Goal: Find specific page/section: Find specific page/section

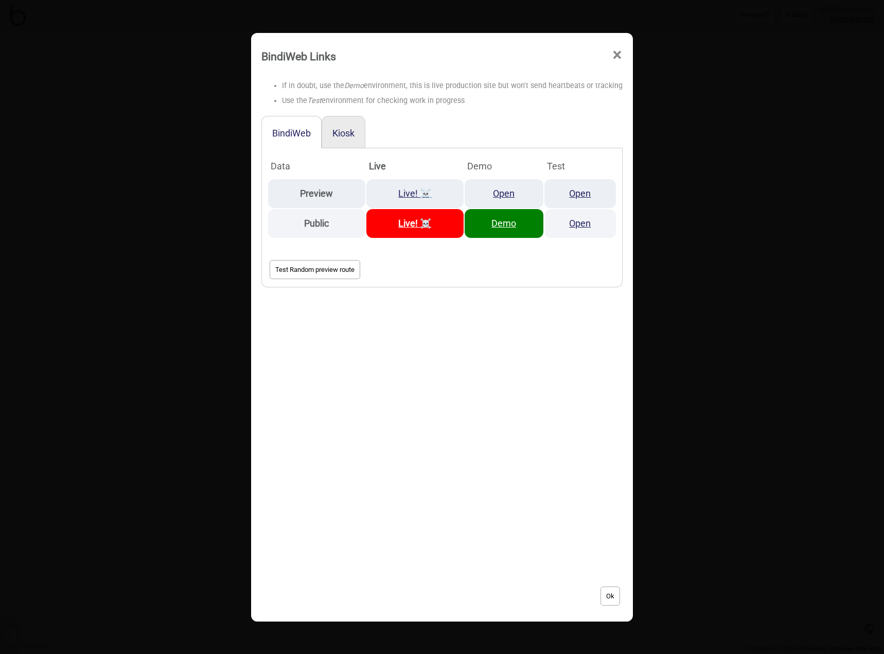
drag, startPoint x: 614, startPoint y: 54, endPoint x: 607, endPoint y: 61, distance: 9.8
click at [613, 54] on span "×" at bounding box center [617, 55] width 11 height 34
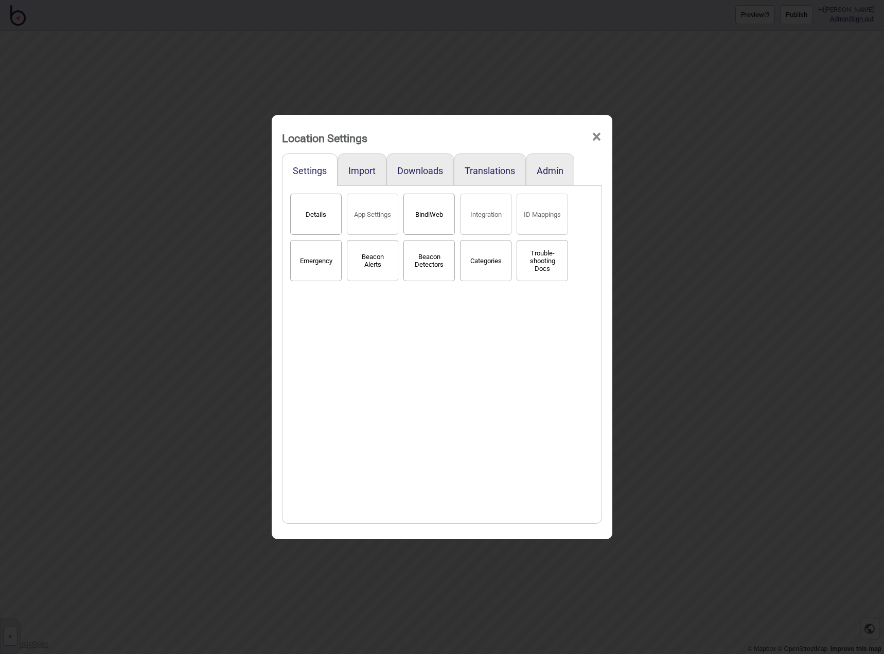
click at [600, 137] on span "×" at bounding box center [597, 137] width 11 height 34
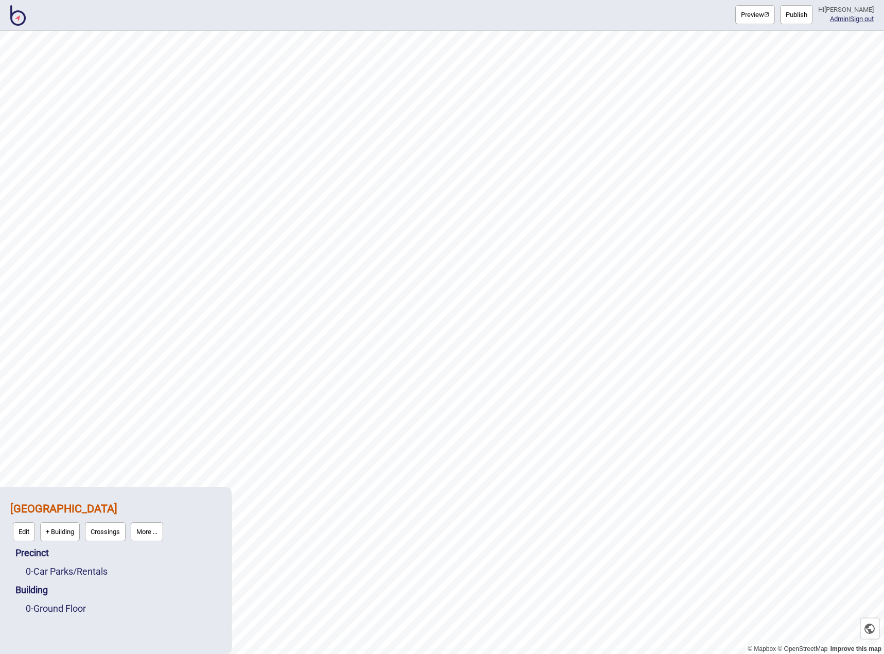
click at [25, 23] on img at bounding box center [17, 15] width 15 height 21
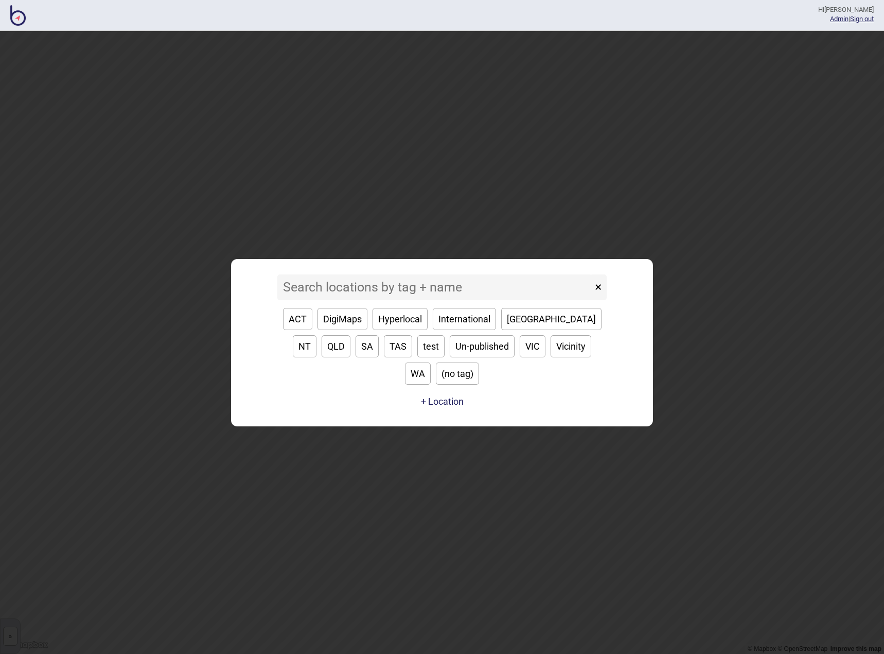
click at [332, 300] on input at bounding box center [434, 287] width 315 height 26
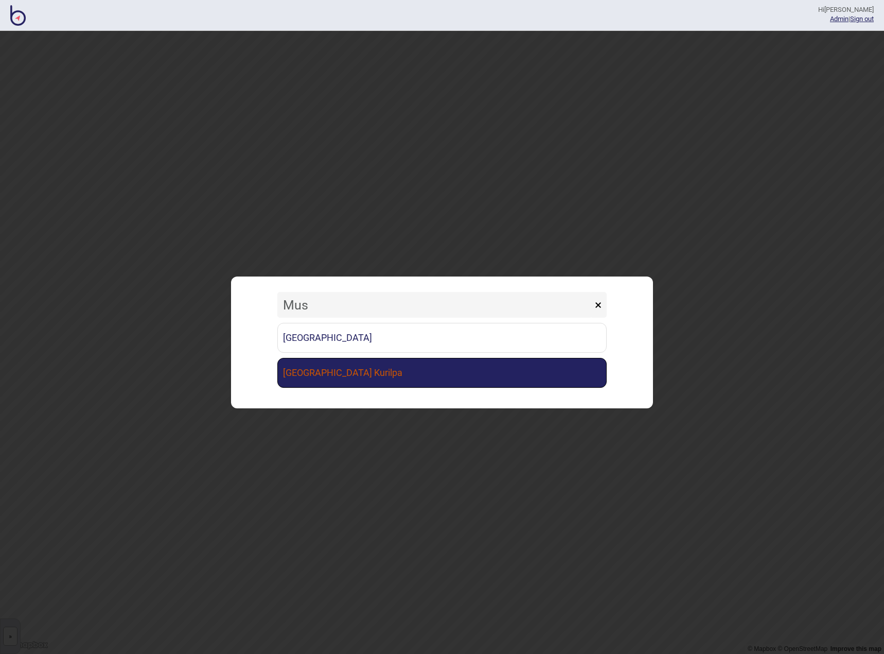
type input "Mus"
click at [348, 369] on link "[GEOGRAPHIC_DATA] Kurilpa" at bounding box center [441, 373] width 329 height 30
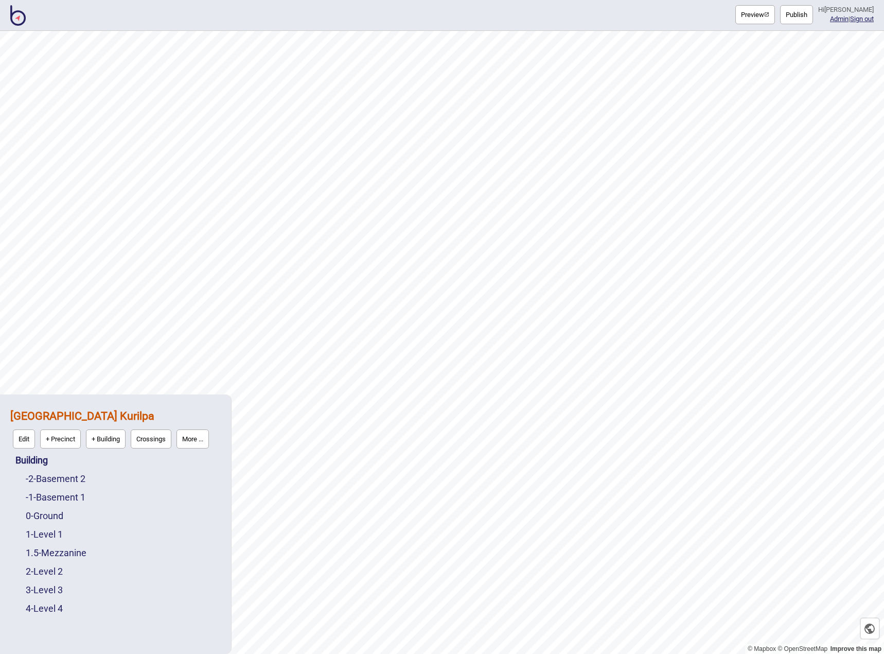
click at [198, 440] on button "More ..." at bounding box center [193, 438] width 32 height 19
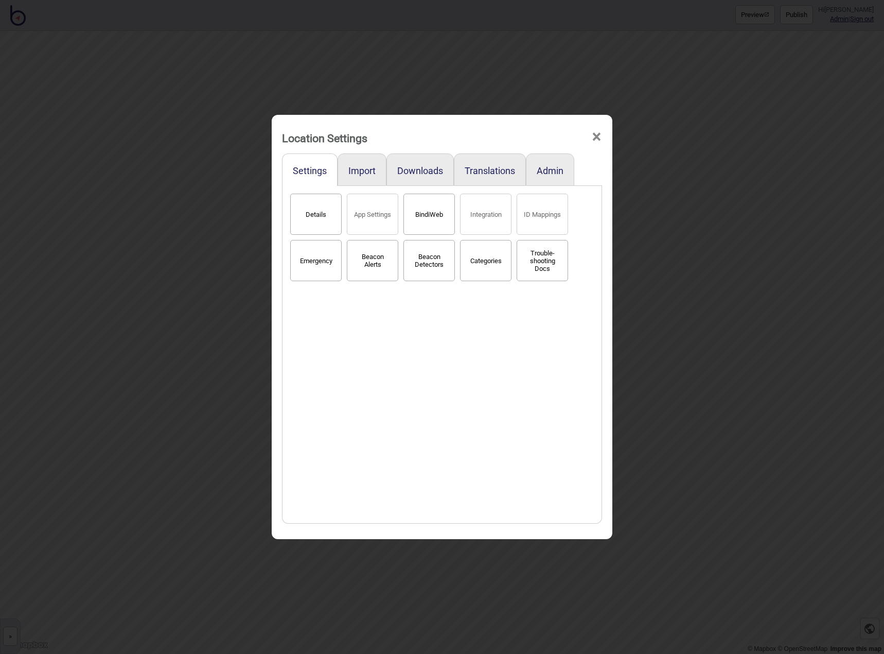
click at [428, 218] on button "BindiWeb" at bounding box center [429, 214] width 51 height 41
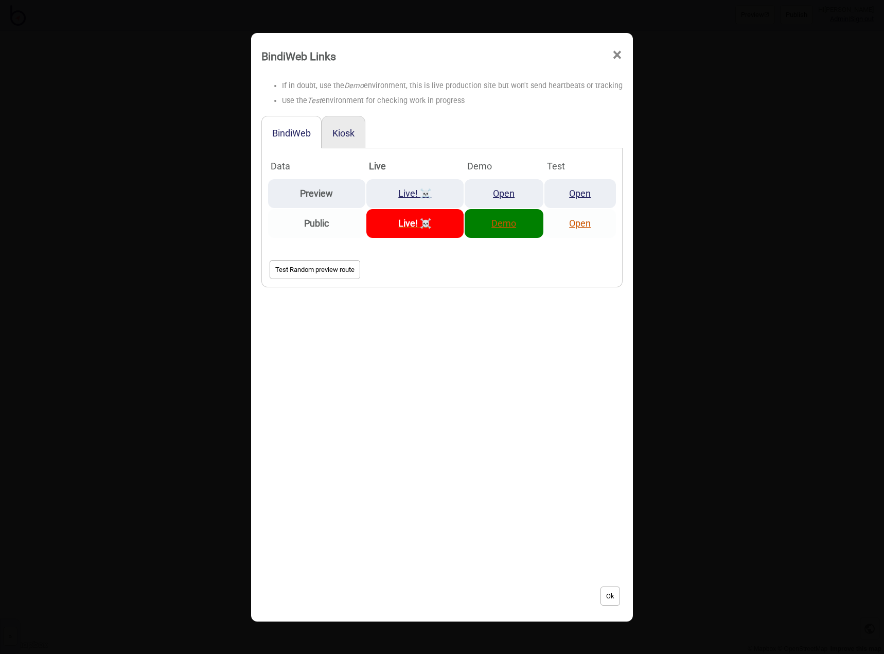
click at [512, 230] on td "Demo" at bounding box center [504, 223] width 79 height 29
click at [500, 222] on link "Demo" at bounding box center [504, 223] width 25 height 11
click at [619, 54] on div "BindiWeb Links ×" at bounding box center [442, 53] width 372 height 31
click at [612, 53] on span "×" at bounding box center [617, 55] width 11 height 34
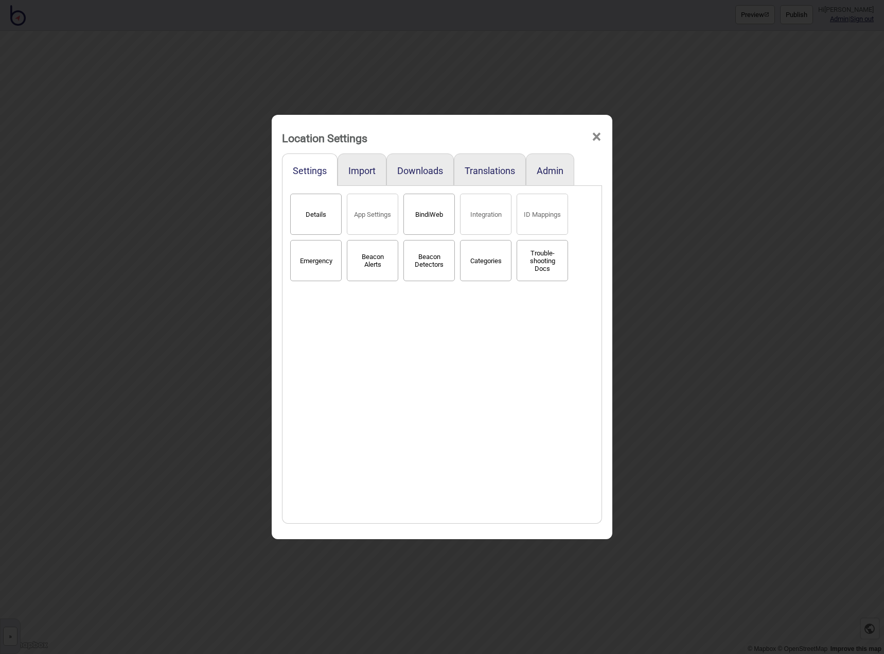
click at [596, 136] on span "×" at bounding box center [597, 137] width 11 height 34
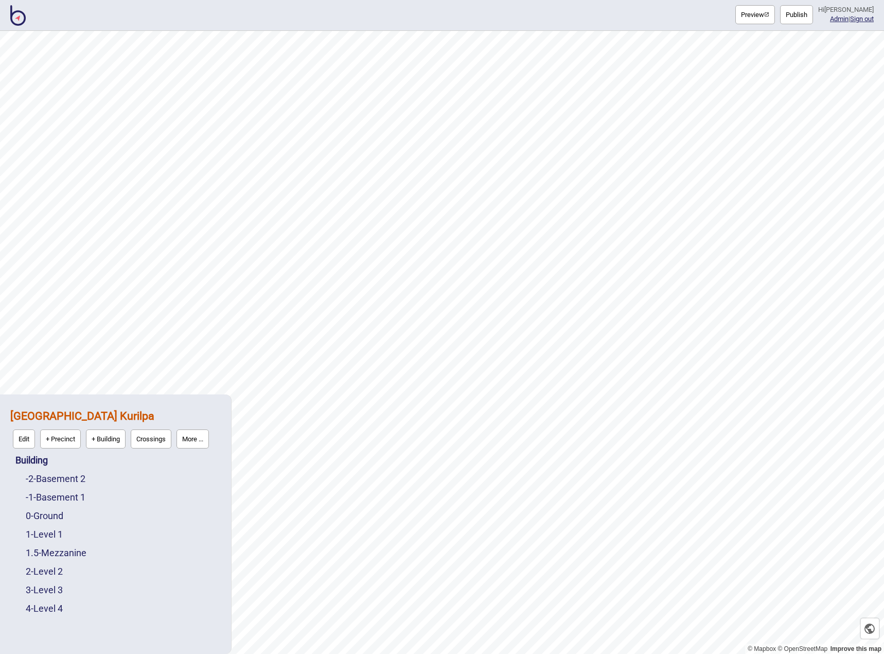
click at [20, 19] on img at bounding box center [17, 15] width 15 height 21
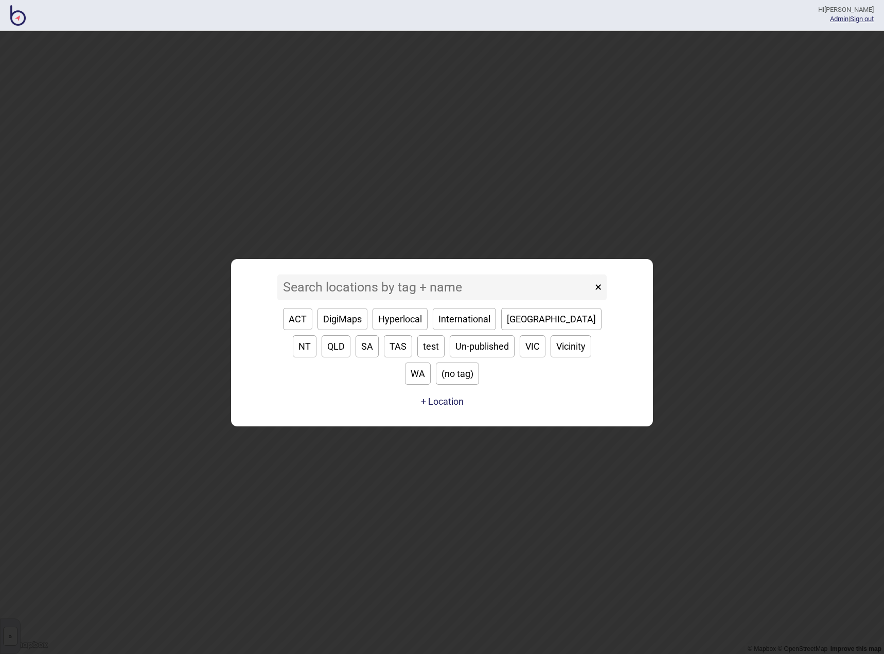
click at [381, 300] on input at bounding box center [434, 287] width 315 height 26
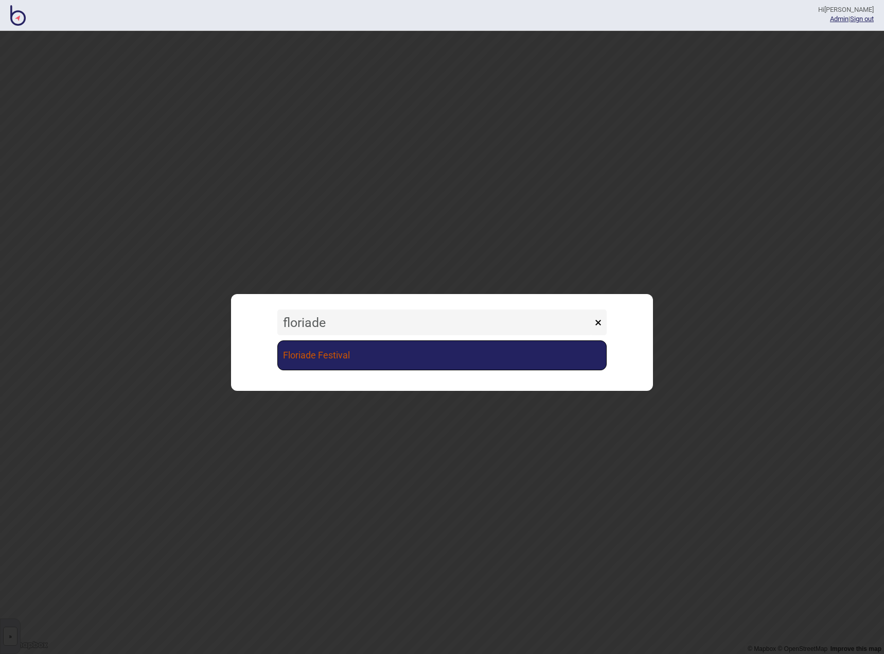
type input "floriade"
click at [339, 359] on link "Floriade Festival" at bounding box center [441, 355] width 329 height 30
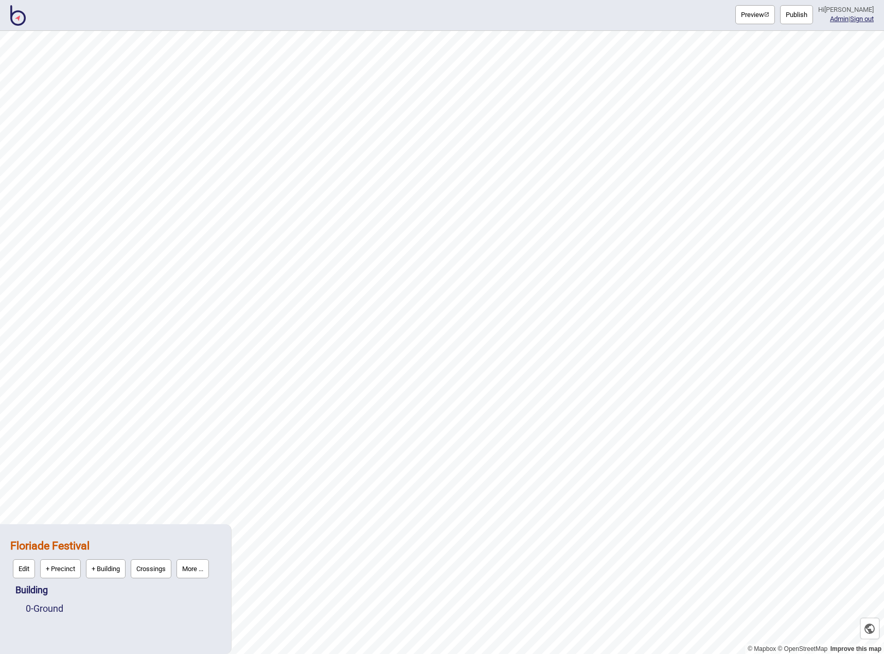
click at [195, 571] on button "More ..." at bounding box center [193, 568] width 32 height 19
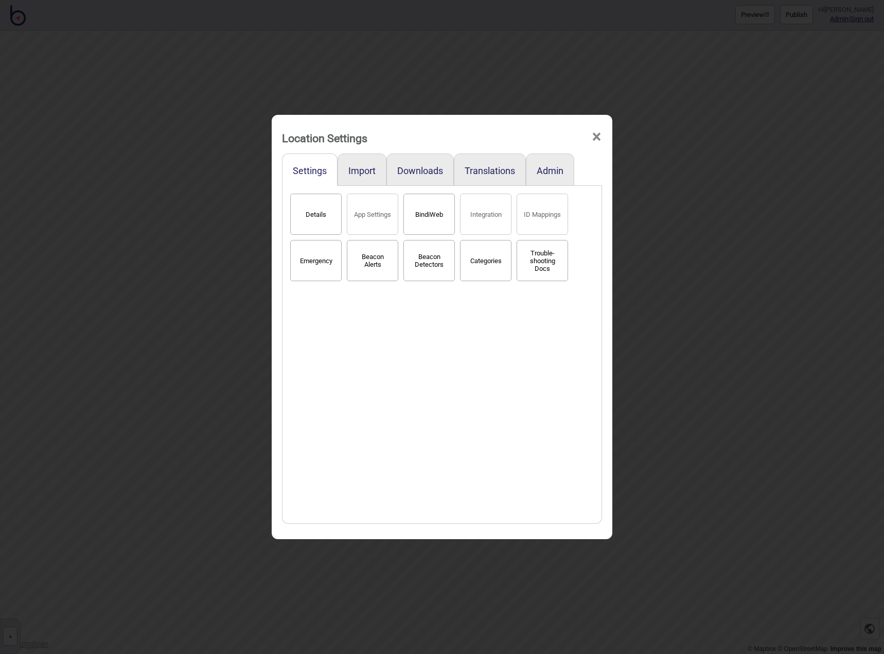
click at [424, 219] on button "BindiWeb" at bounding box center [429, 214] width 51 height 41
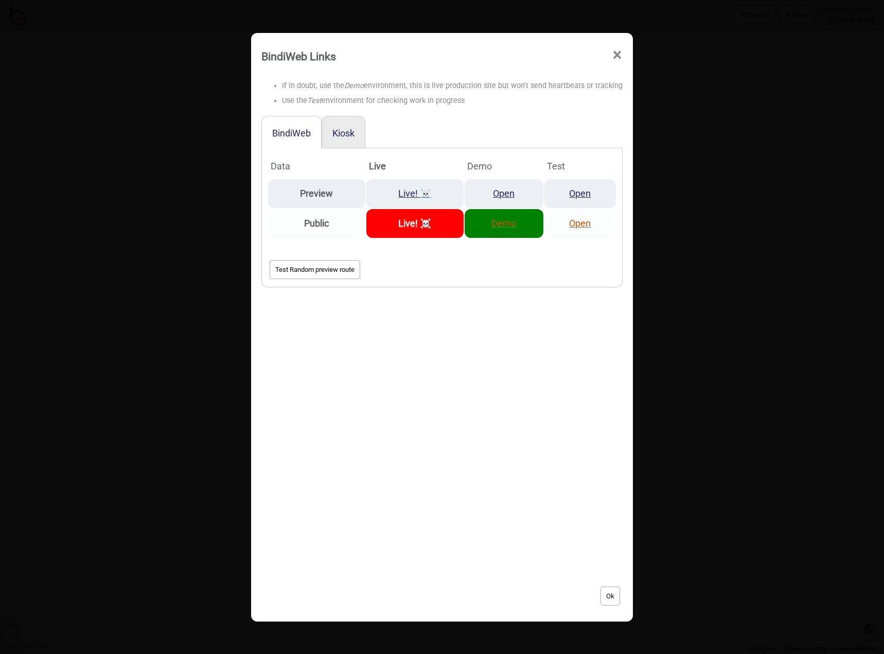
click at [498, 226] on link "Demo" at bounding box center [504, 223] width 25 height 11
